Goal: Transaction & Acquisition: Purchase product/service

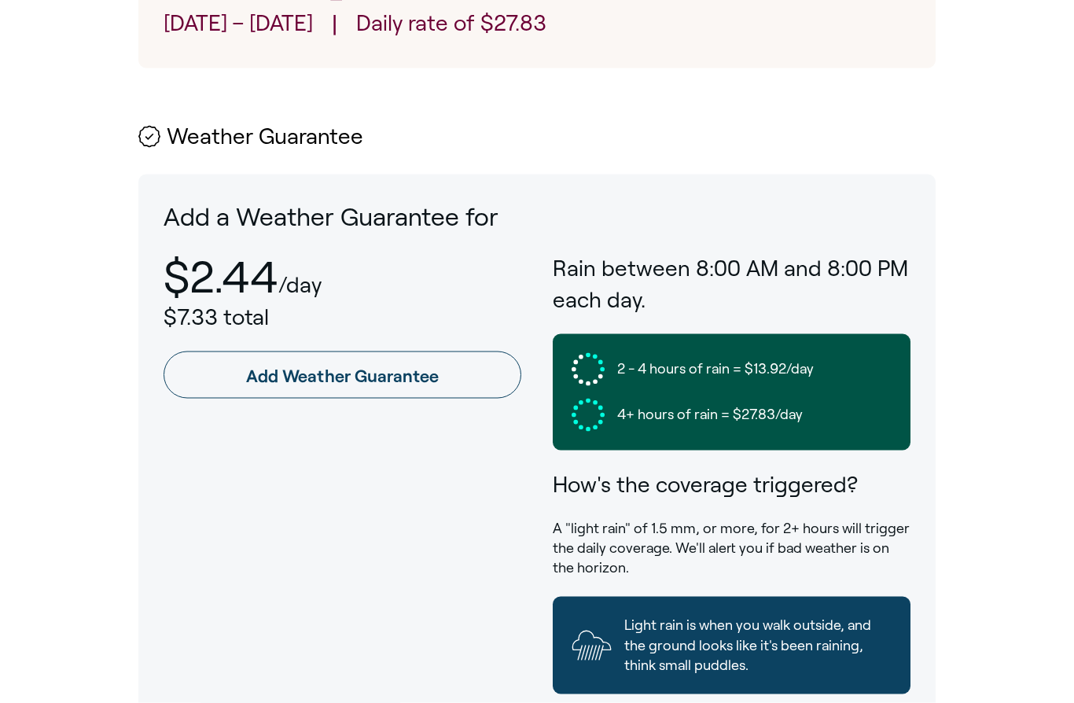
scroll to position [749, 0]
click at [355, 351] on link "Add Weather Guarantee" at bounding box center [343, 374] width 358 height 47
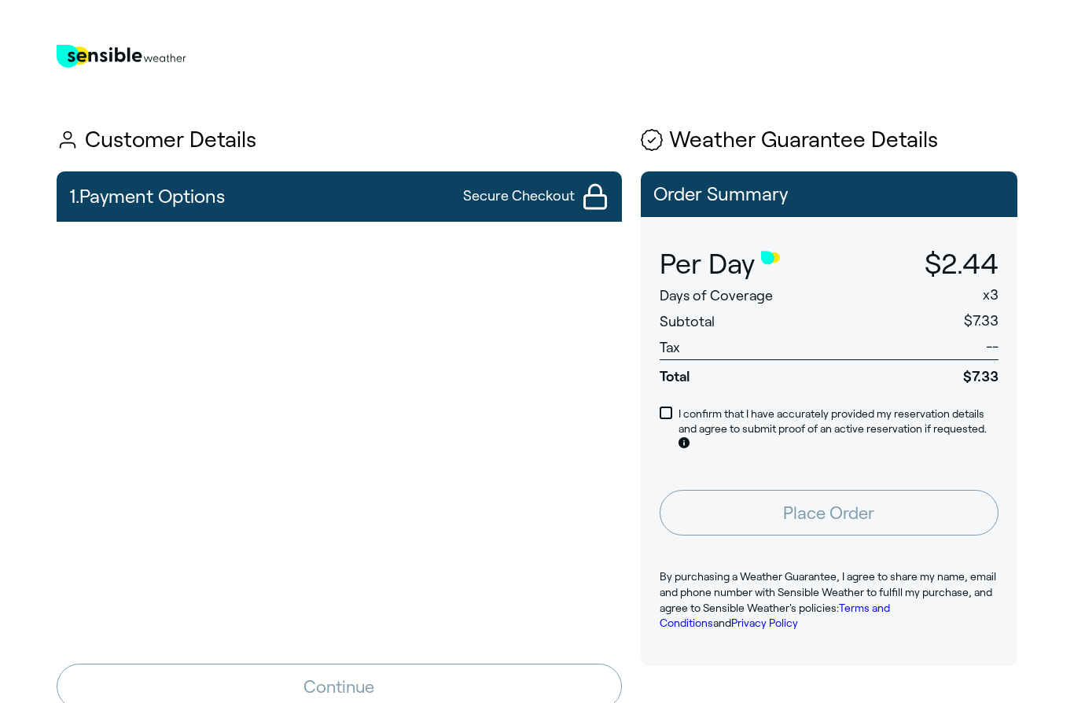
scroll to position [817, 0]
